Goal: Check status: Check status

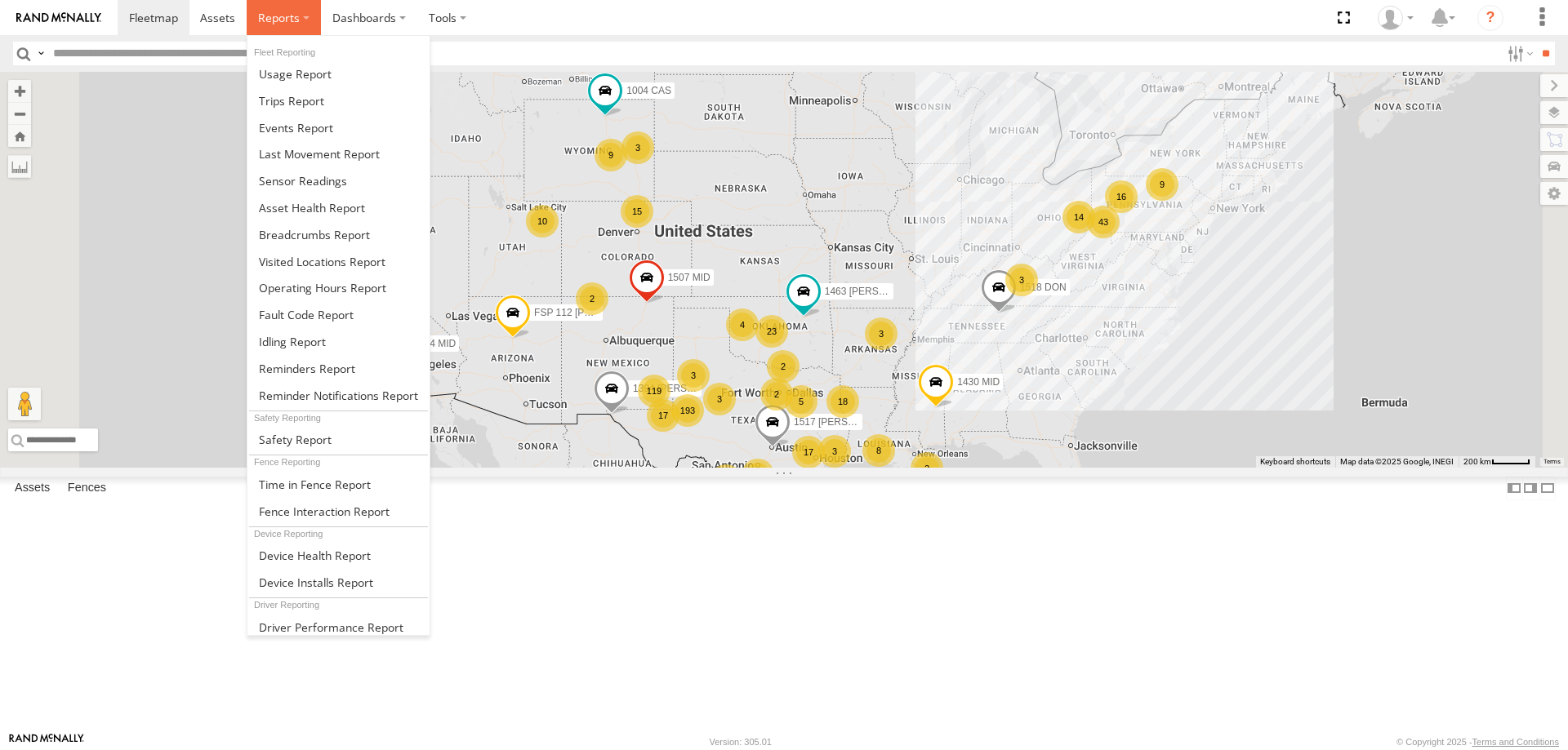
click at [270, 22] on span at bounding box center [279, 17] width 42 height 16
click at [284, 131] on span at bounding box center [296, 128] width 75 height 16
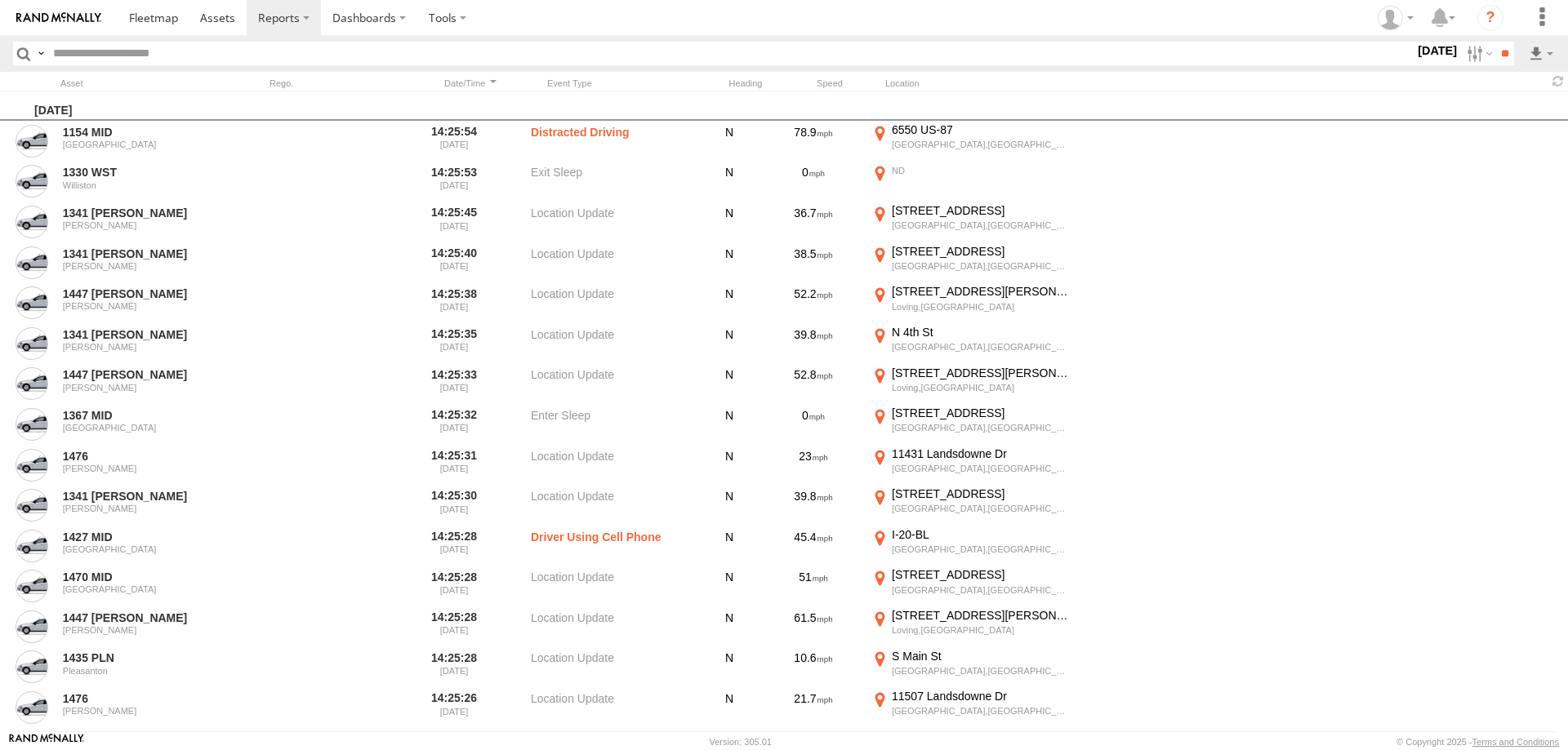
scroll to position [973, 0]
click at [0, 0] on span "Potential Collision" at bounding box center [0, 0] width 0 height 0
click at [1504, 50] on input "**" at bounding box center [1505, 53] width 19 height 23
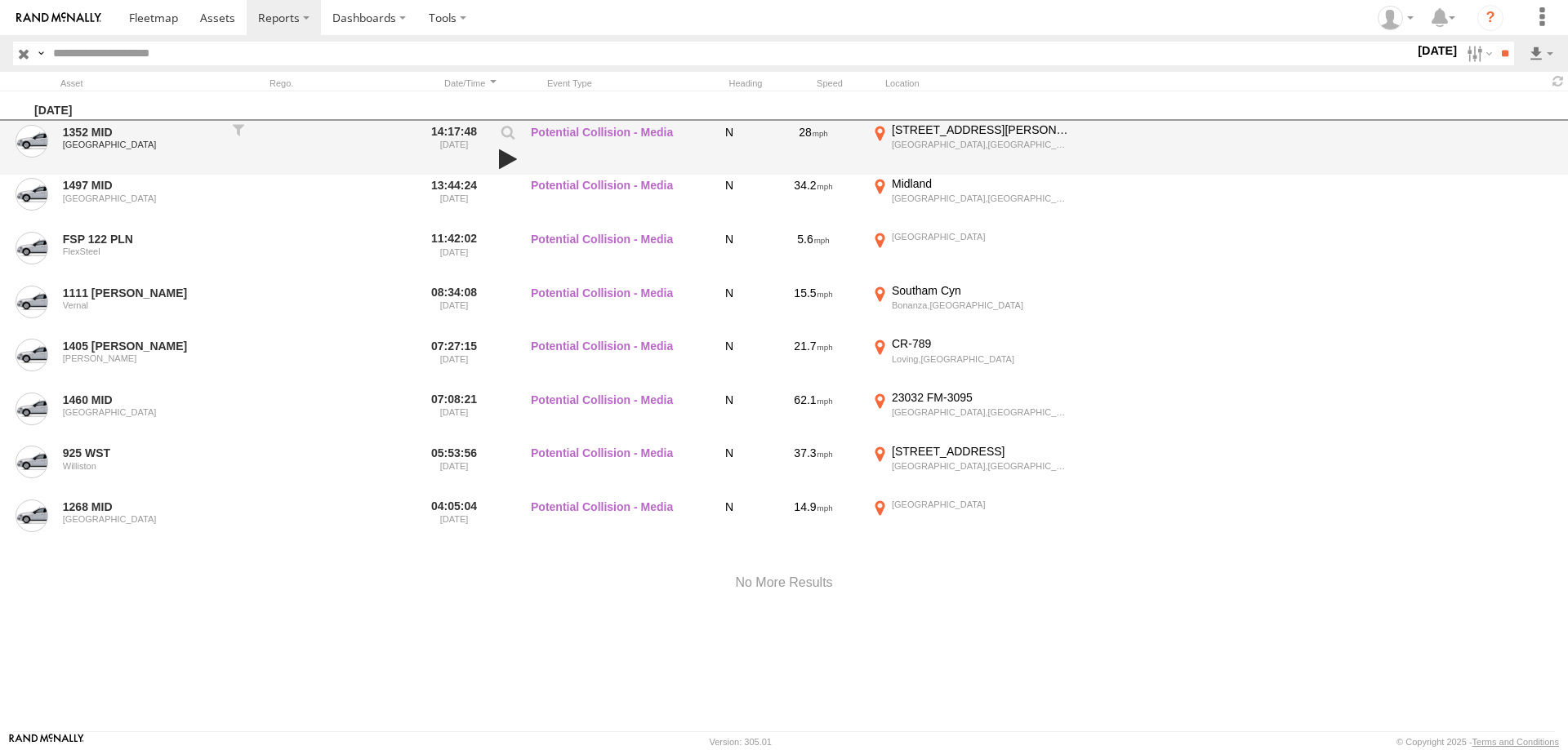
click at [506, 154] on link at bounding box center [508, 159] width 28 height 23
